Goal: Task Accomplishment & Management: Manage account settings

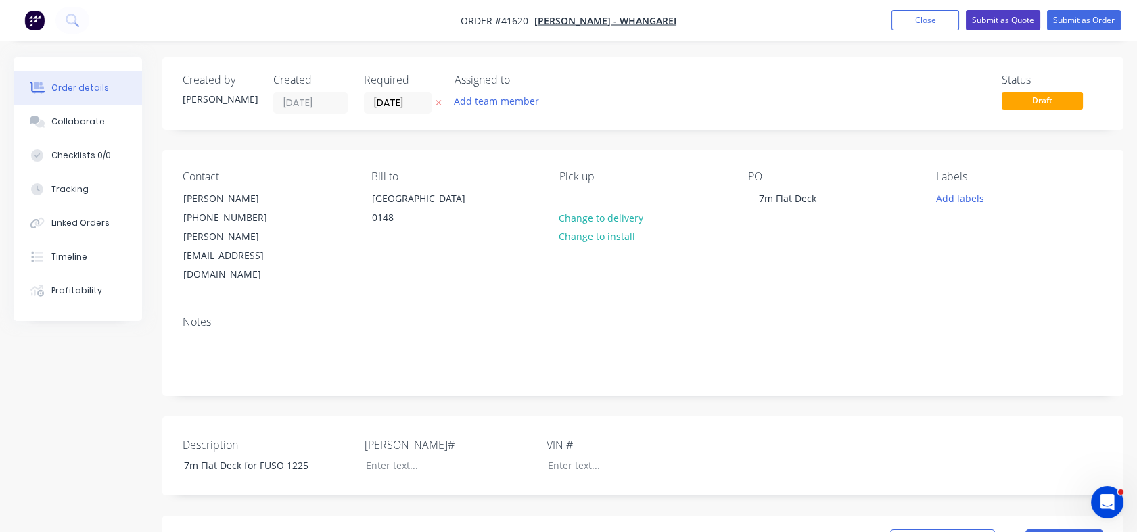
click at [1003, 19] on button "Submit as Quote" at bounding box center [1003, 20] width 74 height 20
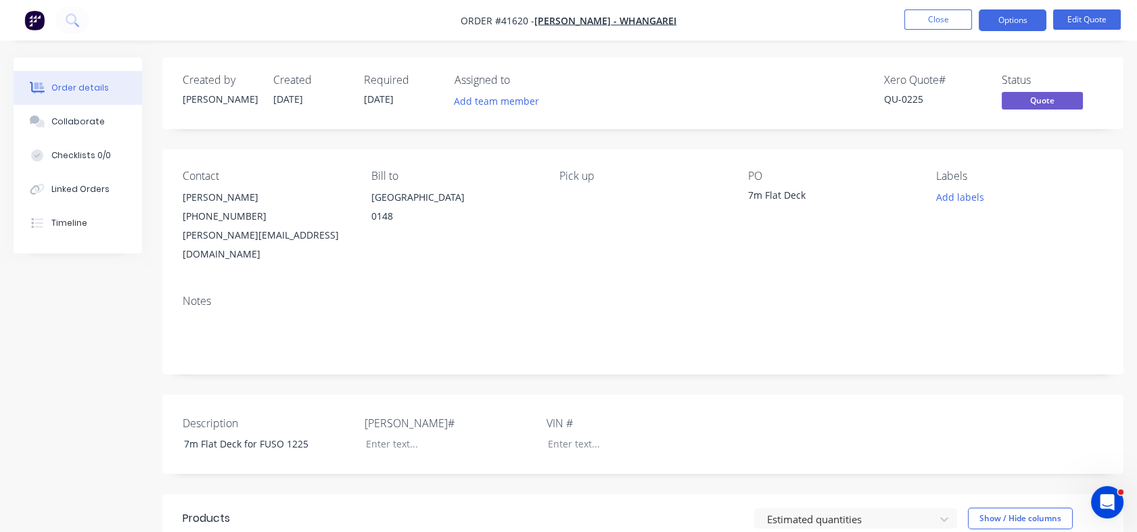
click at [381, 99] on span "[DATE]" at bounding box center [379, 99] width 30 height 13
click at [1073, 22] on button "Edit Quote" at bounding box center [1087, 19] width 68 height 20
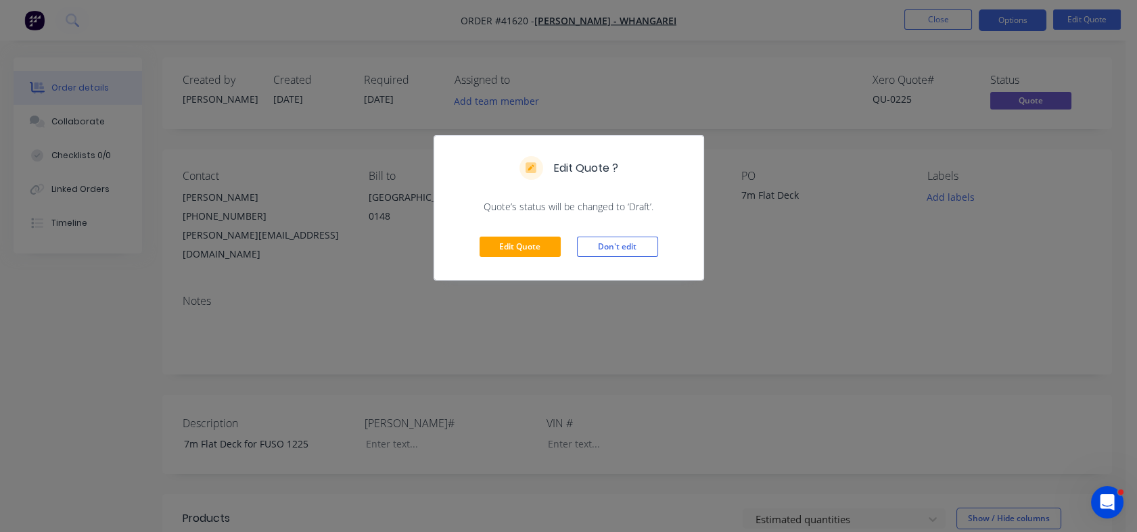
click at [503, 260] on div "Edit Quote Don't edit" at bounding box center [568, 247] width 269 height 66
click at [503, 252] on button "Edit Quote" at bounding box center [520, 247] width 81 height 20
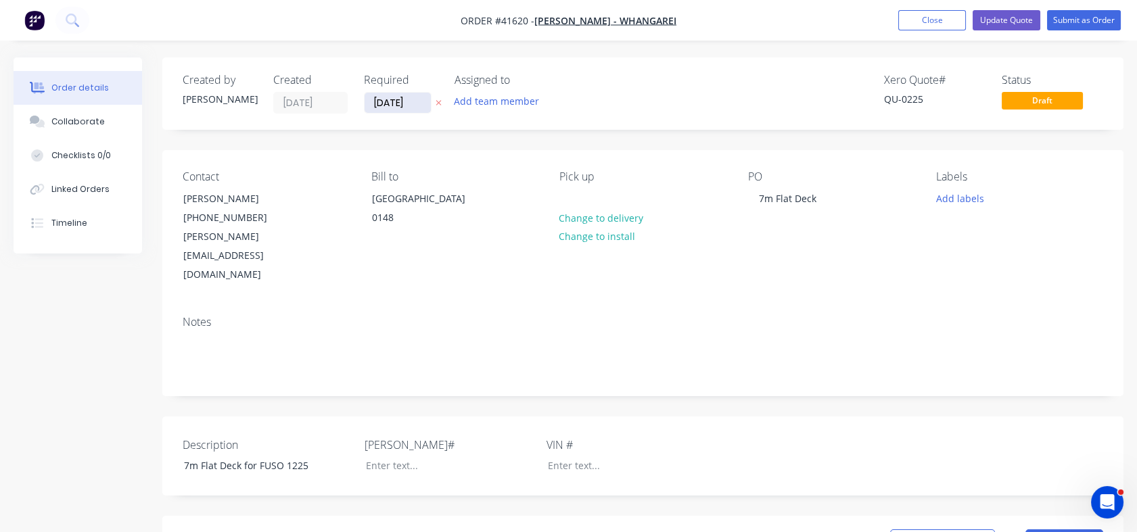
click at [391, 107] on input "[DATE]" at bounding box center [398, 103] width 66 height 20
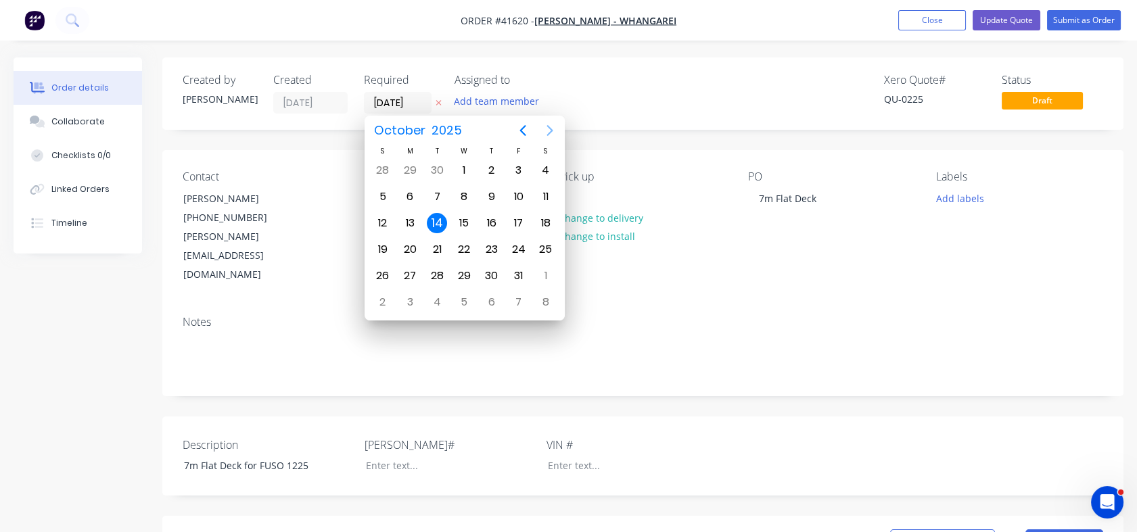
click at [549, 133] on icon "Next page" at bounding box center [550, 130] width 6 height 11
click at [515, 223] on div "14" at bounding box center [519, 223] width 20 height 20
type input "[DATE]"
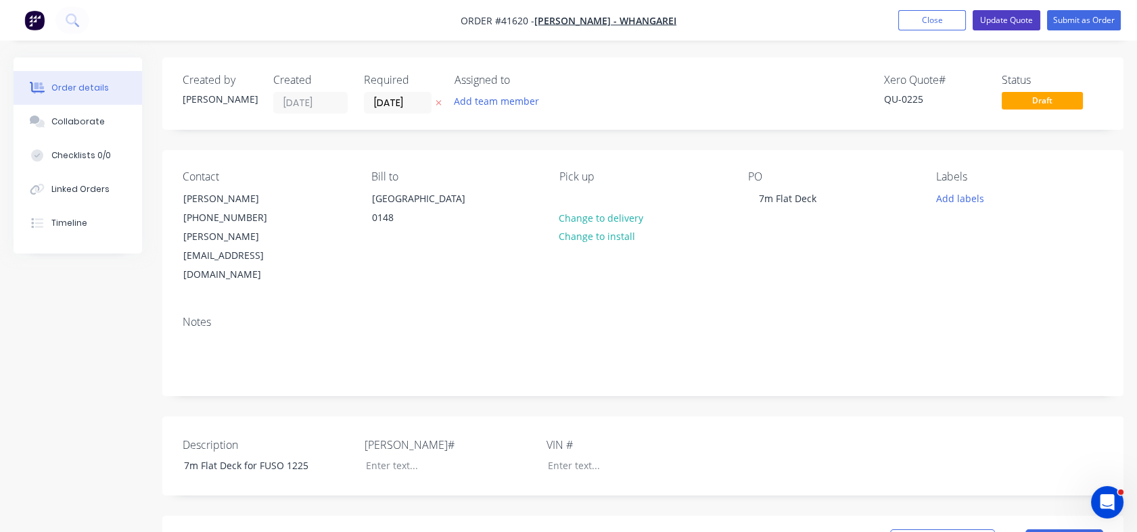
click at [990, 22] on button "Update Quote" at bounding box center [1007, 20] width 68 height 20
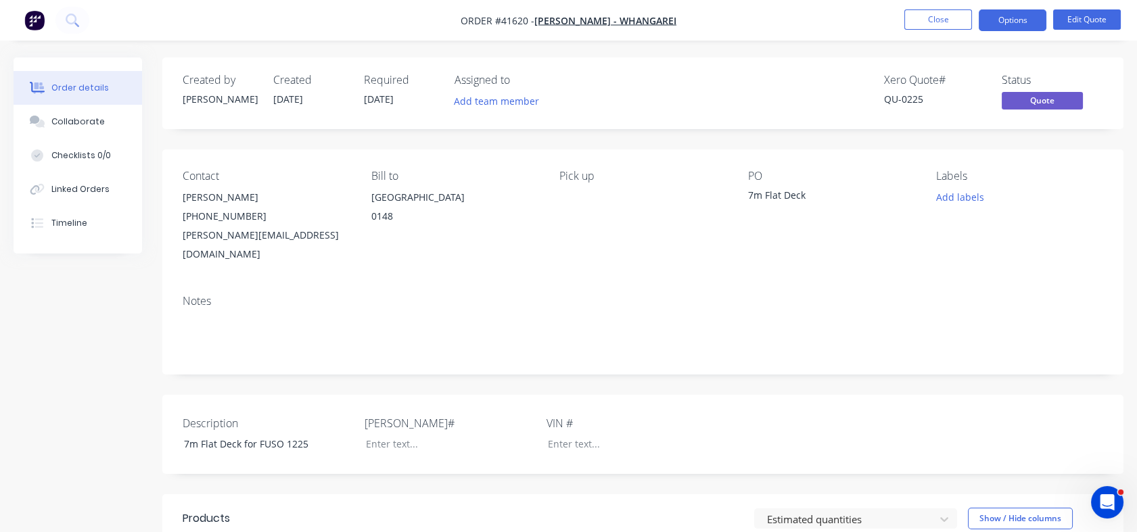
click at [990, 22] on button "Options" at bounding box center [1013, 20] width 68 height 22
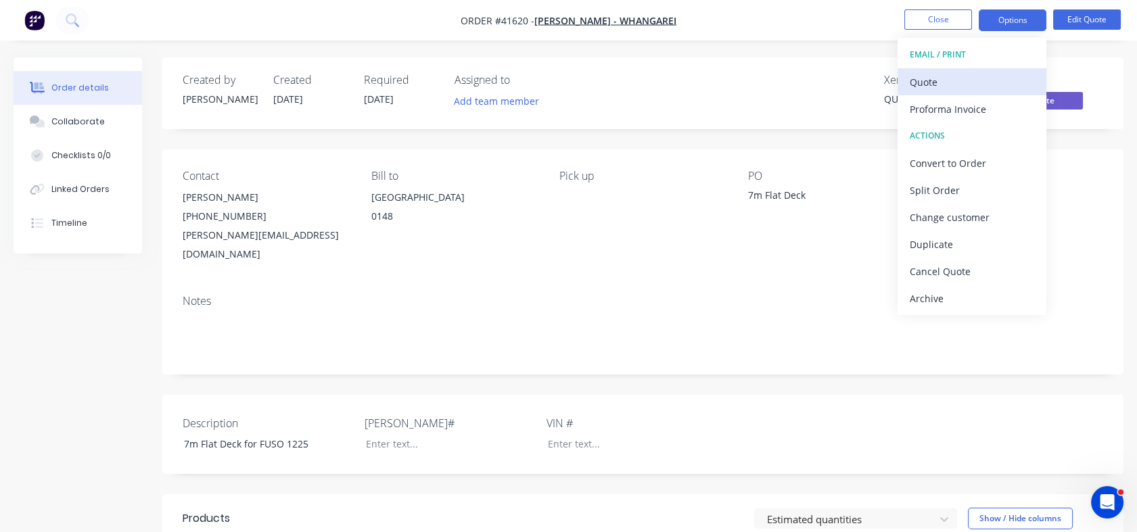
click at [931, 88] on div "Quote" at bounding box center [972, 82] width 124 height 20
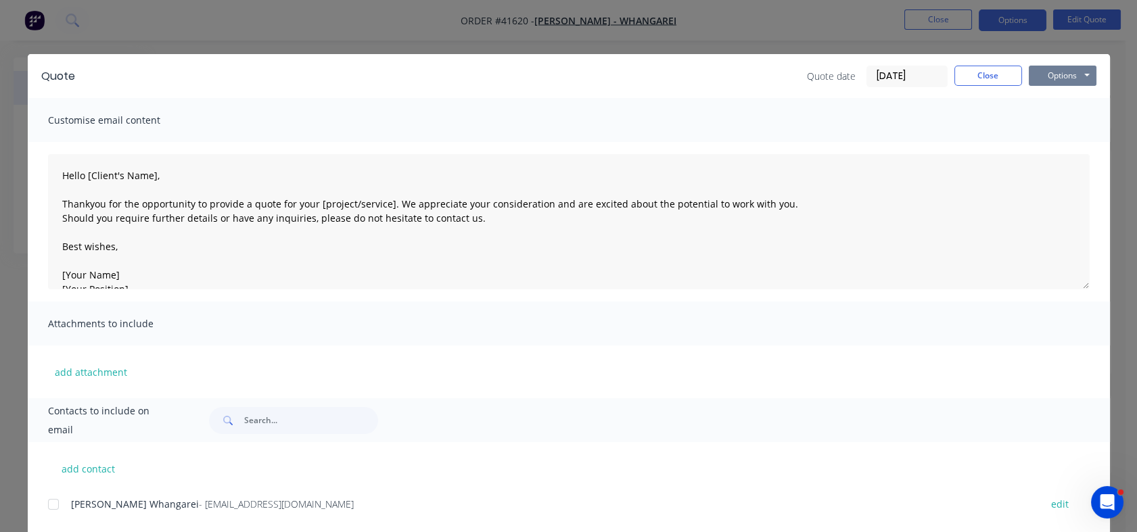
click at [1075, 74] on button "Options" at bounding box center [1063, 76] width 68 height 20
click at [1048, 118] on button "Print" at bounding box center [1072, 122] width 87 height 22
type textarea "Hello [Client's Name], Thankyou for the opportunity to provide a quote for your…"
click at [984, 70] on button "Close" at bounding box center [988, 76] width 68 height 20
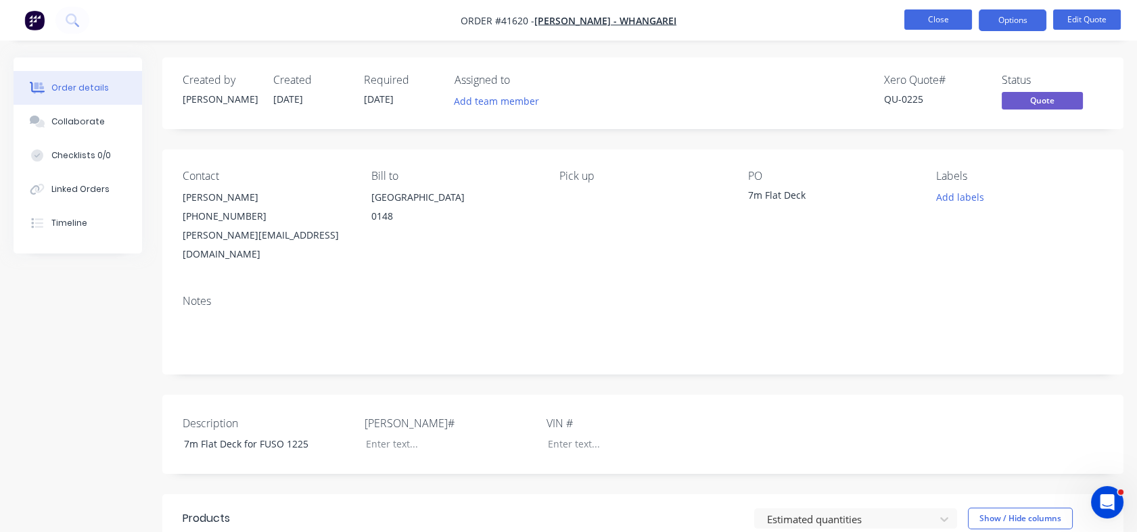
click at [935, 17] on button "Close" at bounding box center [938, 19] width 68 height 20
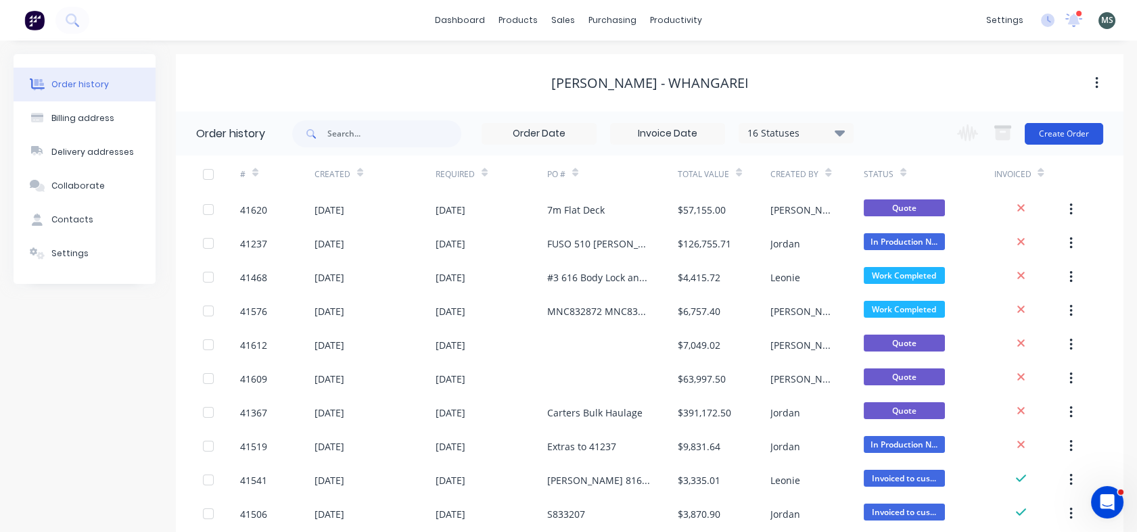
click at [1055, 130] on button "Create Order" at bounding box center [1064, 134] width 78 height 22
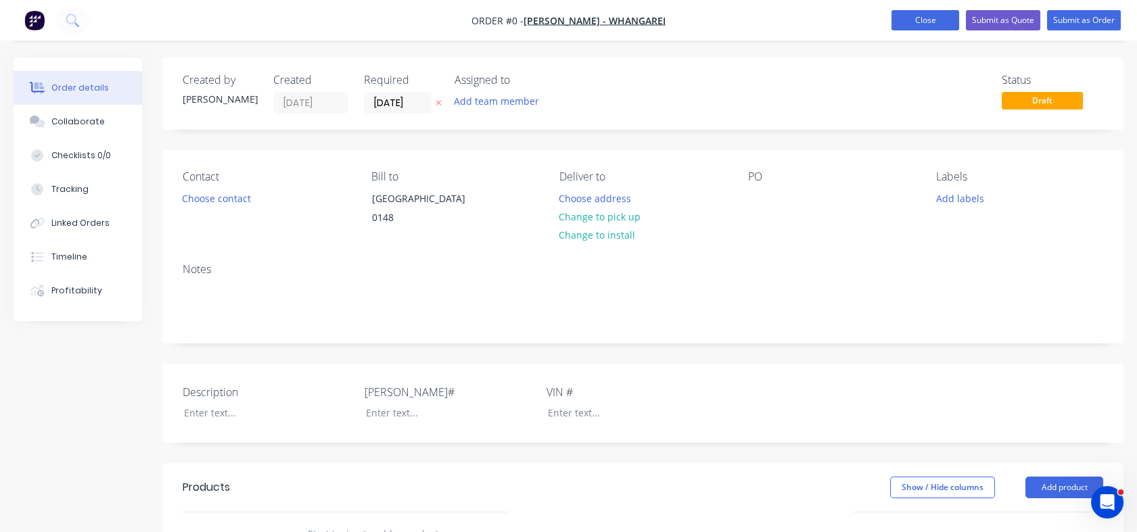
click at [911, 24] on button "Close" at bounding box center [926, 20] width 68 height 20
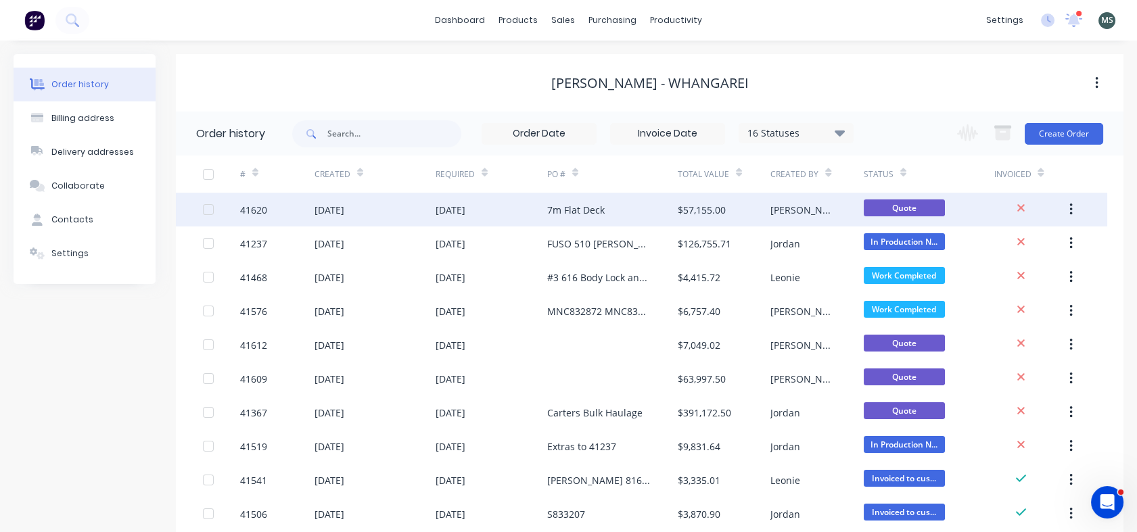
click at [1071, 211] on icon "button" at bounding box center [1070, 209] width 3 height 15
click at [1000, 271] on div "Duplicate" at bounding box center [1023, 272] width 104 height 20
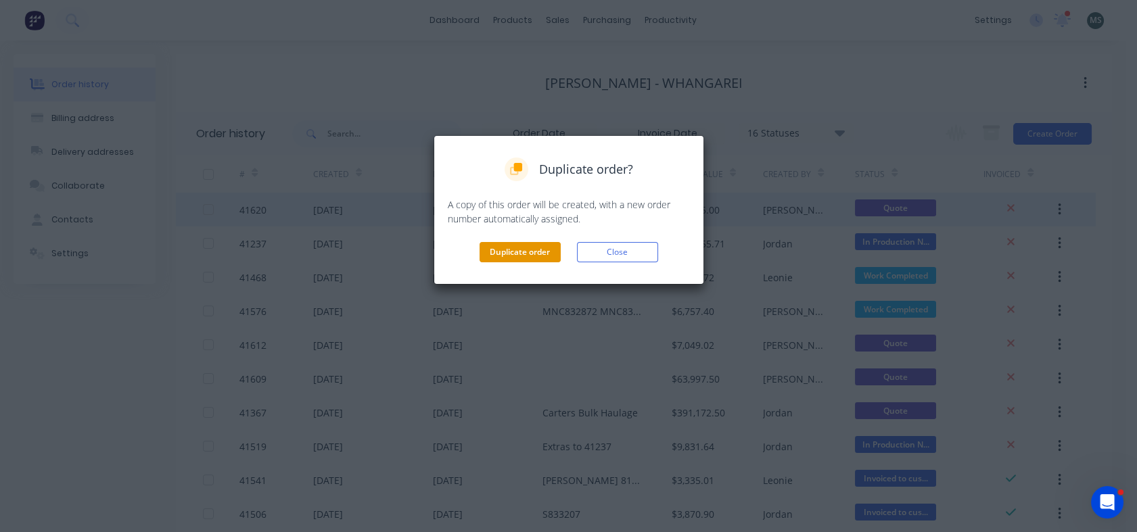
click at [528, 258] on button "Duplicate order" at bounding box center [520, 252] width 81 height 20
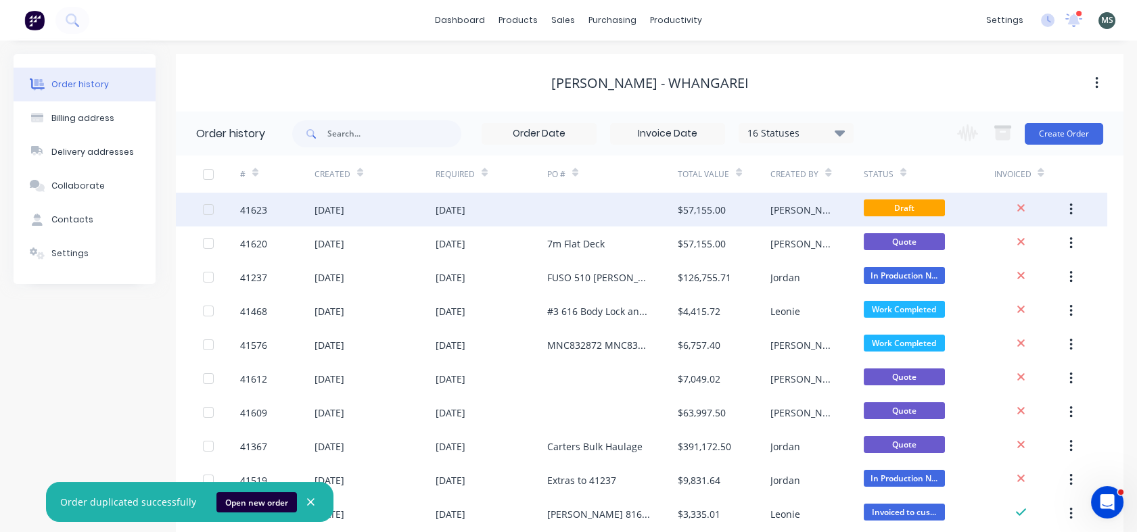
click at [344, 208] on div "[DATE]" at bounding box center [330, 210] width 30 height 14
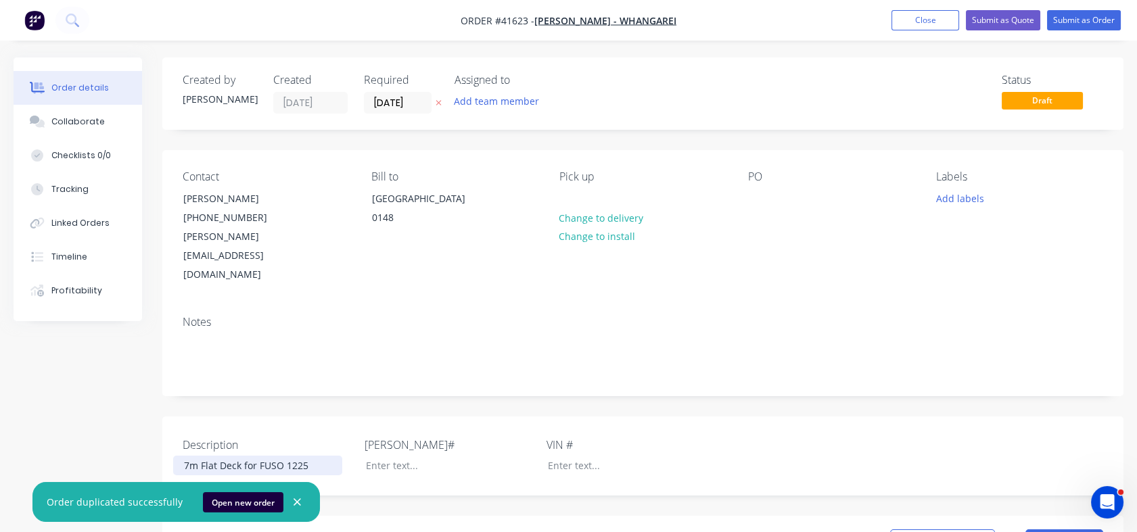
click at [186, 456] on div "7m Flat Deck for FUSO 1225" at bounding box center [257, 466] width 169 height 20
click at [187, 456] on div "7m Flat Deck for FUSO 1225" at bounding box center [257, 466] width 169 height 20
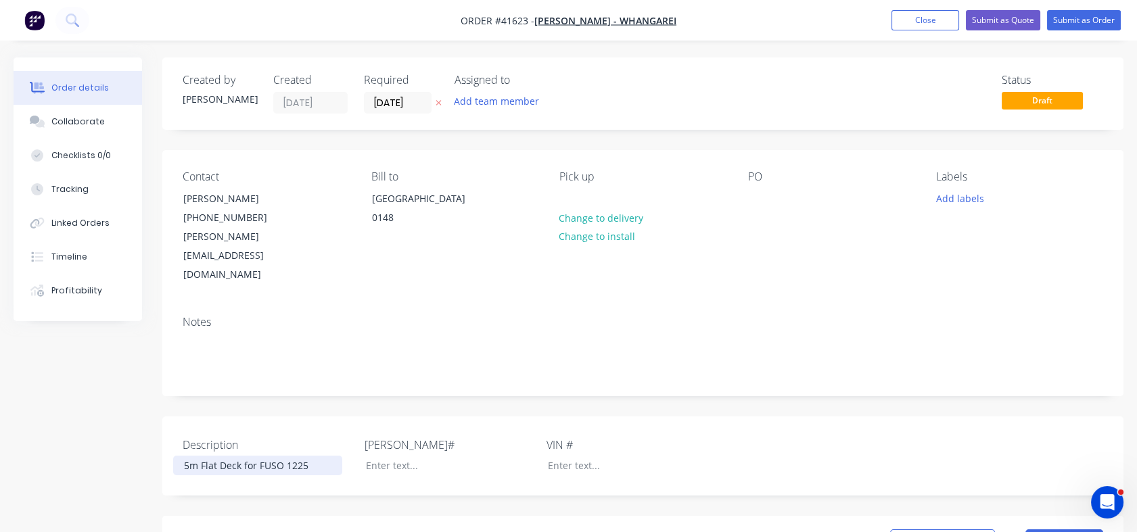
drag, startPoint x: 289, startPoint y: 442, endPoint x: 289, endPoint y: 430, distance: 11.5
click at [289, 430] on div "Description 5m Flat Deck for FUSO 1225 [PERSON_NAME]# VIN #" at bounding box center [642, 456] width 961 height 79
drag, startPoint x: 287, startPoint y: 428, endPoint x: 313, endPoint y: 427, distance: 25.7
click at [313, 456] on div "5m Flat Deck for FUSO 1225" at bounding box center [257, 466] width 169 height 20
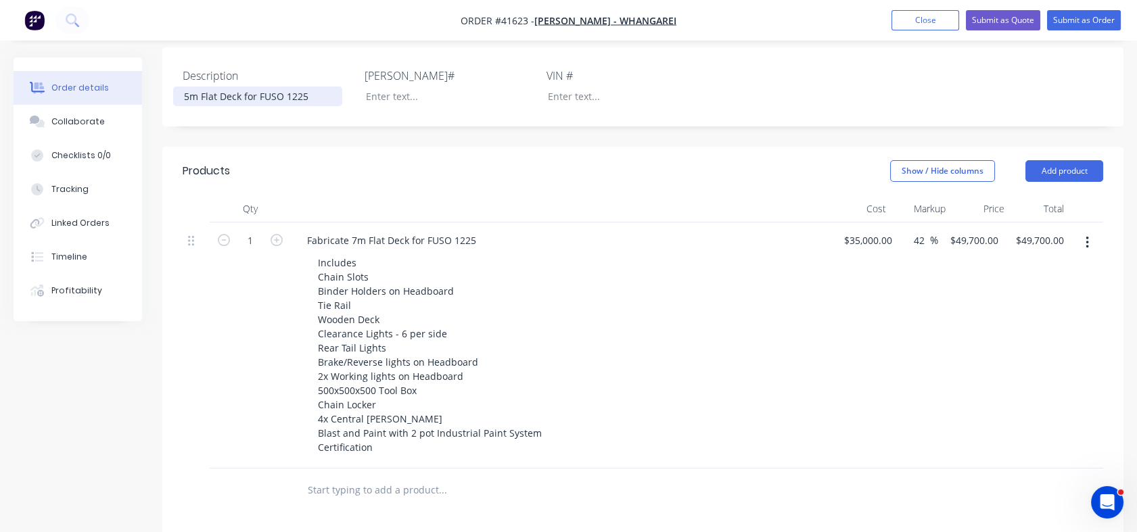
scroll to position [379, 0]
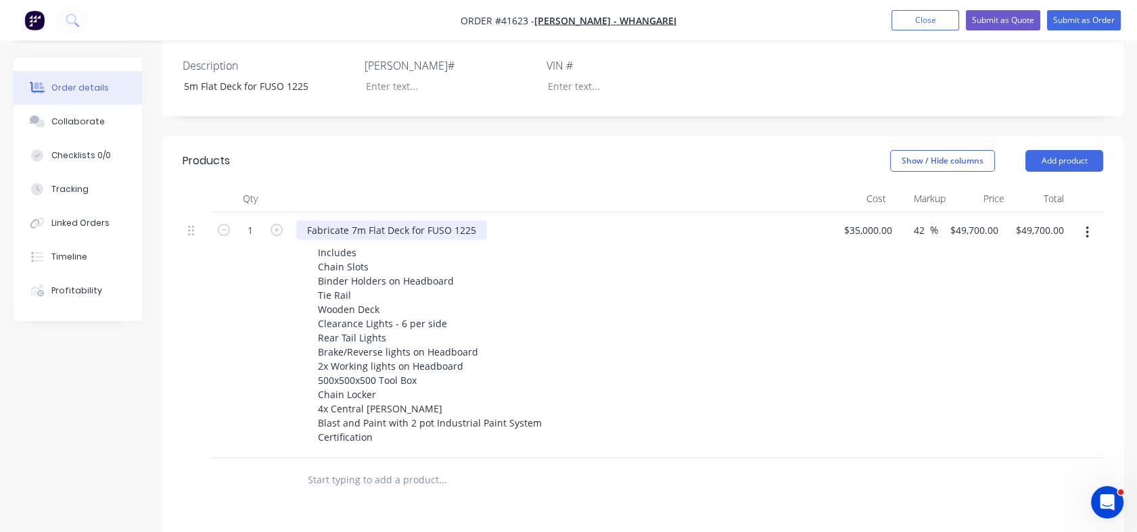
click at [352, 221] on div "Fabricate 7m Flat Deck for FUSO 1225" at bounding box center [391, 231] width 191 height 20
drag, startPoint x: 455, startPoint y: 189, endPoint x: 476, endPoint y: 191, distance: 21.7
click at [476, 221] on div "Fabricate 5m Flat Deck for FUSO 1225" at bounding box center [391, 231] width 191 height 20
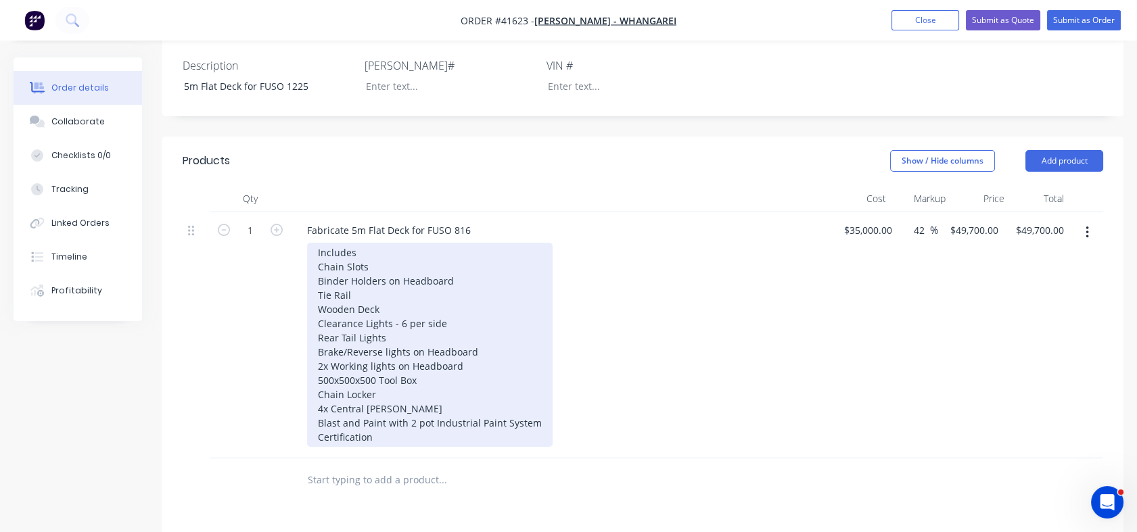
click at [479, 269] on div "Includes Chain Slots Binder Holders on Headboard Tie Rail Wooden Deck Clearance…" at bounding box center [430, 345] width 246 height 204
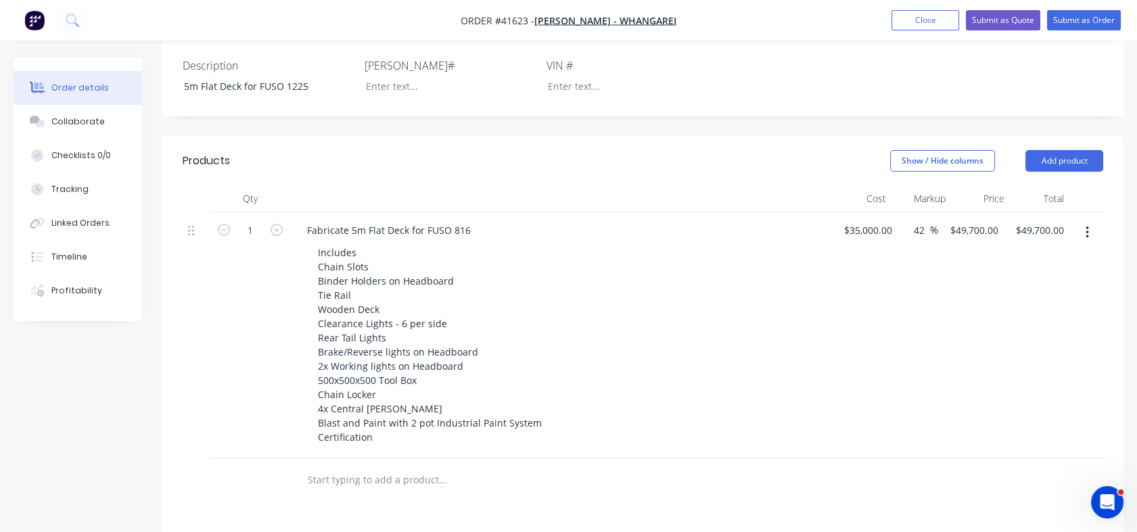
click at [866, 212] on div "$35,000.00 $35,000.00" at bounding box center [865, 335] width 66 height 246
click at [856, 221] on input "35000" at bounding box center [869, 231] width 34 height 20
type input "$30,000.00"
type input "$42,600.00"
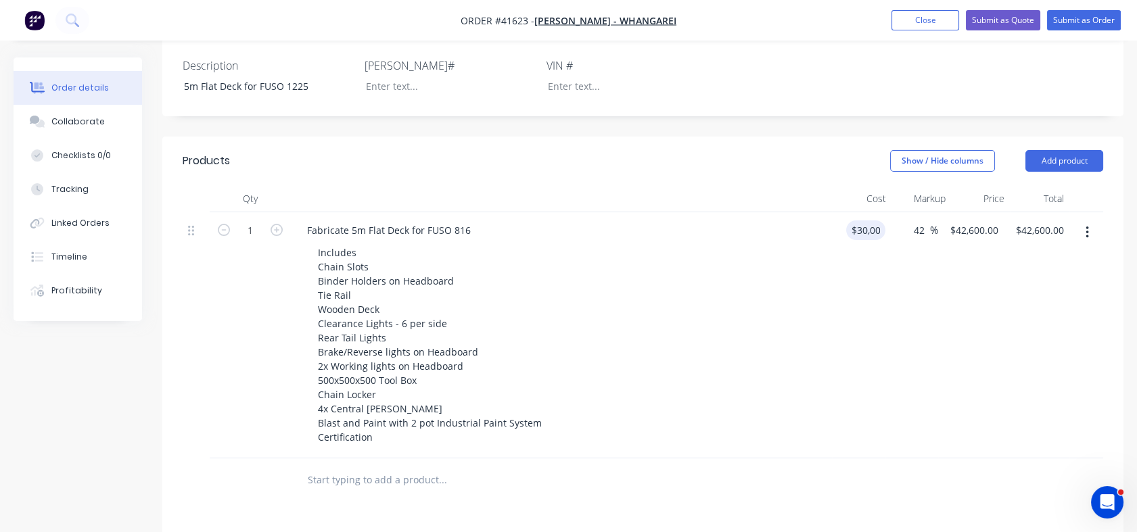
click at [855, 234] on div "$30,000.00 30000" at bounding box center [858, 335] width 53 height 246
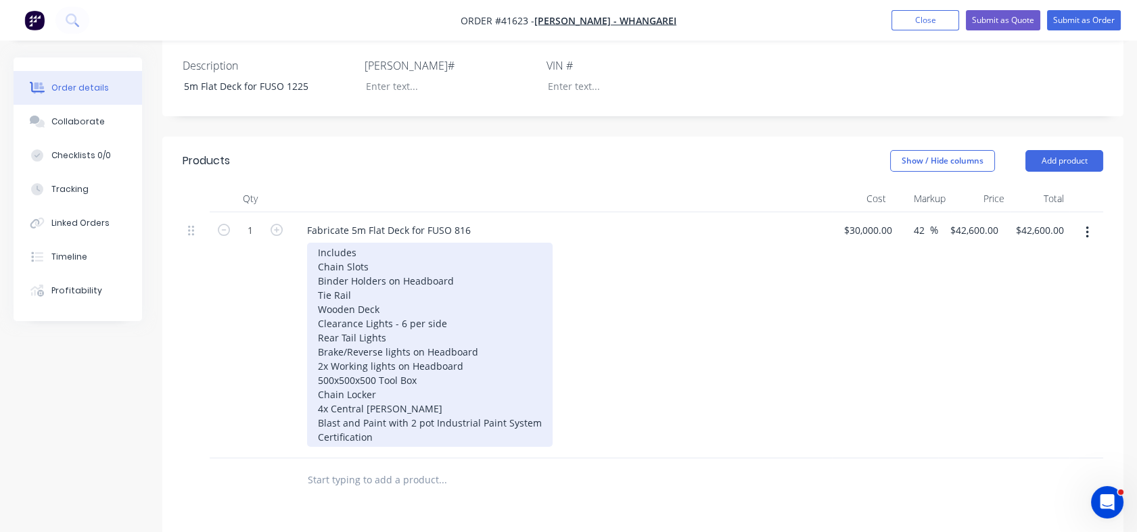
click at [323, 369] on div "Includes Chain Slots Binder Holders on Headboard Tie Rail Wooden Deck Clearance…" at bounding box center [430, 345] width 246 height 204
click at [465, 370] on div "Includes Chain Slots Binder Holders on Headboard Tie Rail Wooden Deck Clearance…" at bounding box center [430, 345] width 246 height 204
click at [400, 286] on div "Includes Chain Slots Binder Holders on Headboard Tie Rail Wooden Deck Clearance…" at bounding box center [430, 345] width 246 height 204
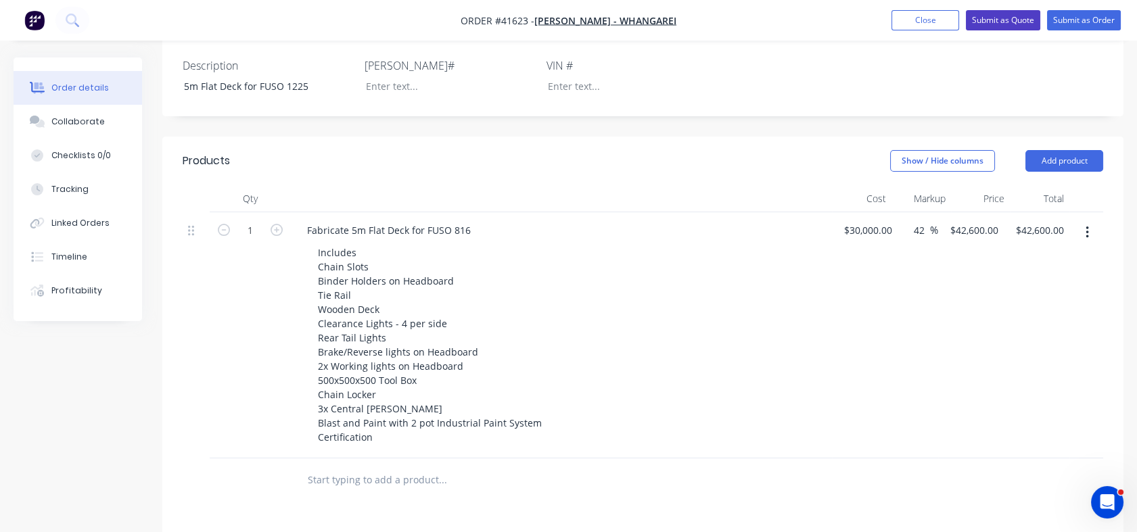
click at [998, 22] on button "Submit as Quote" at bounding box center [1003, 20] width 74 height 20
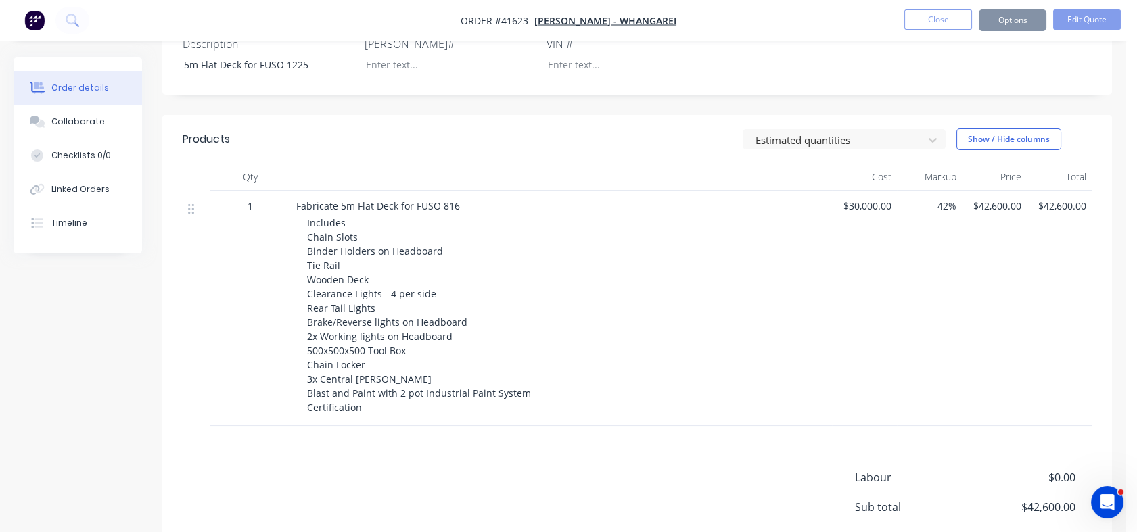
scroll to position [0, 0]
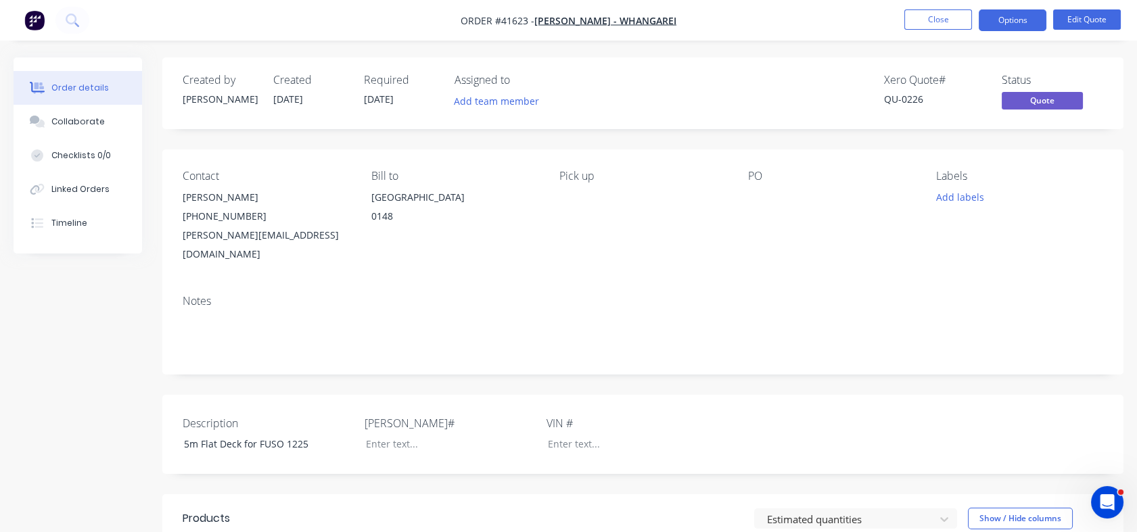
click at [998, 22] on button "Options" at bounding box center [1013, 20] width 68 height 22
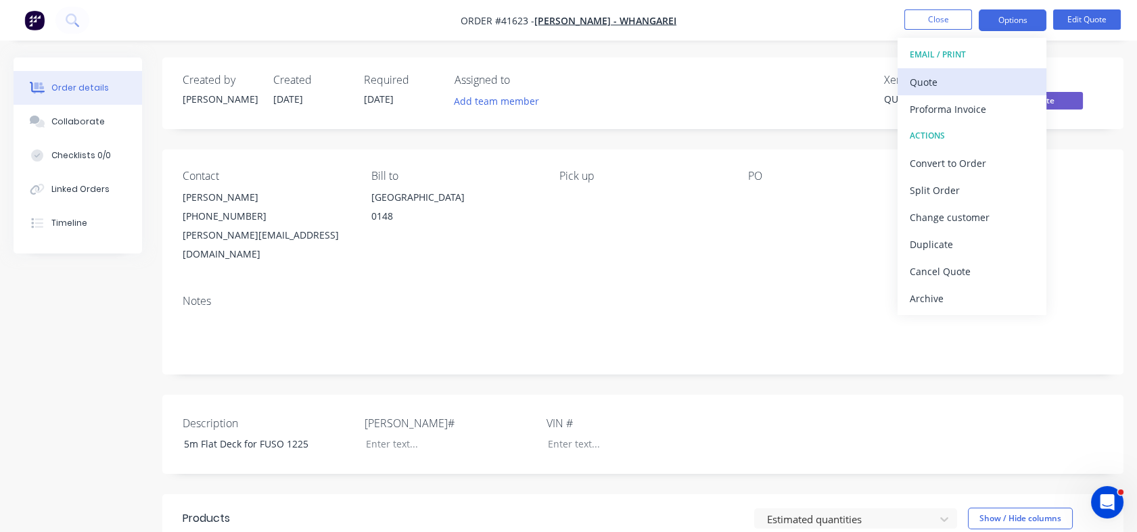
click at [941, 81] on div "Quote" at bounding box center [972, 82] width 124 height 20
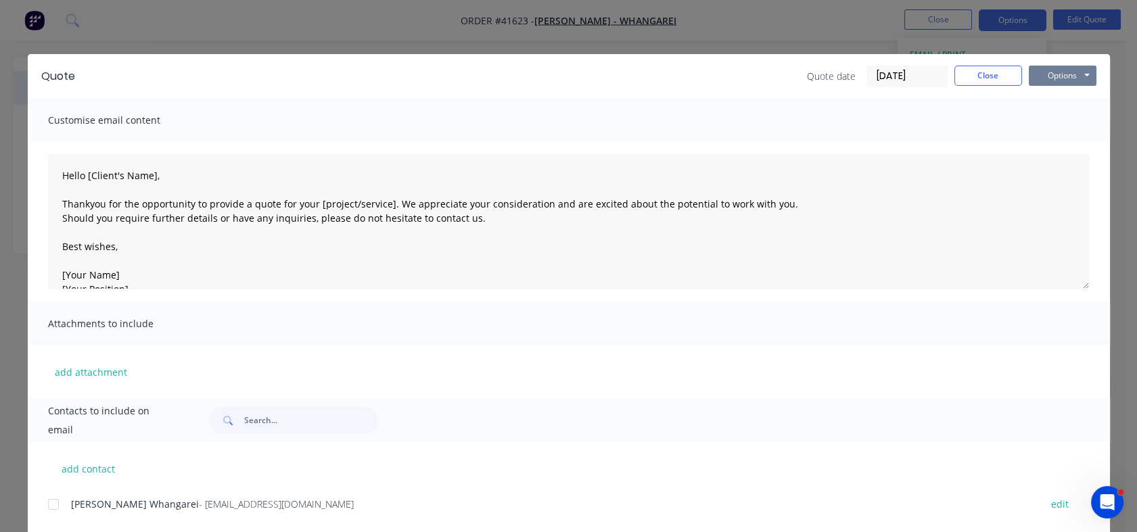
click at [1066, 78] on button "Options" at bounding box center [1063, 76] width 68 height 20
click at [1047, 125] on button "Print" at bounding box center [1072, 122] width 87 height 22
type textarea "Hello [Client's Name], Thankyou for the opportunity to provide a quote for your…"
